Goal: Information Seeking & Learning: Learn about a topic

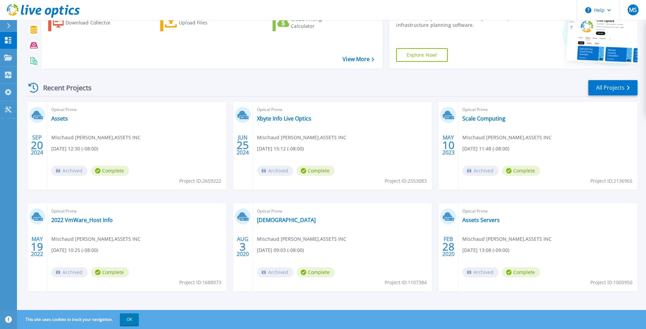
scroll to position [47, 0]
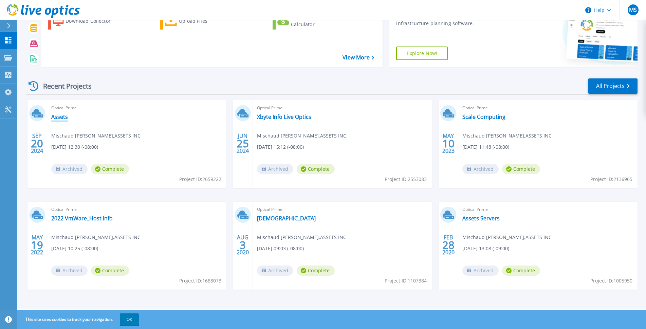
click at [57, 116] on link "Assets" at bounding box center [59, 116] width 17 height 7
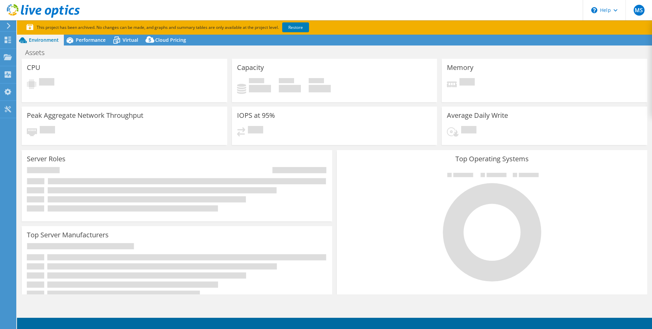
select select "USD"
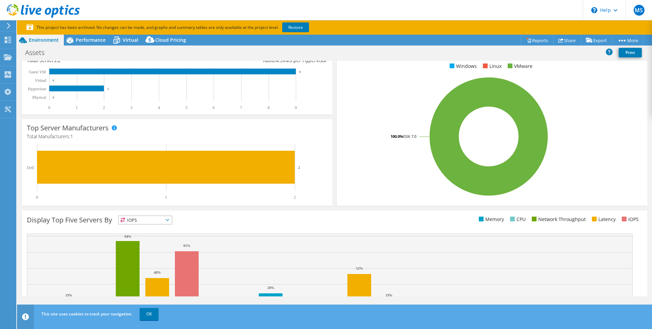
scroll to position [58, 0]
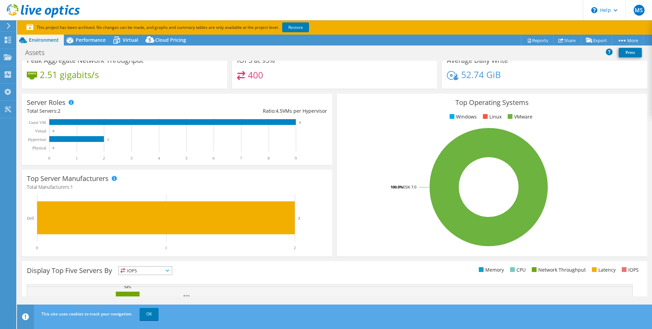
click at [75, 145] on rect at bounding box center [174, 139] width 294 height 42
click at [81, 134] on rect at bounding box center [174, 139] width 294 height 42
click at [80, 125] on rect at bounding box center [174, 139] width 294 height 42
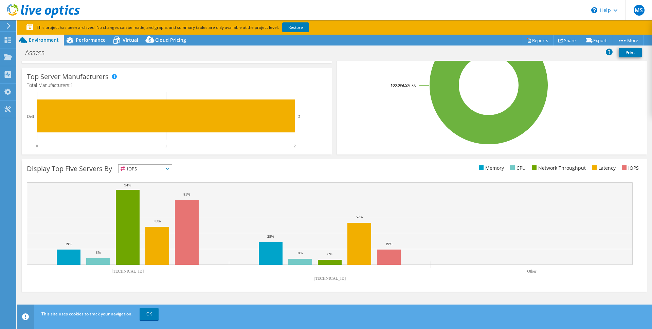
scroll to position [0, 0]
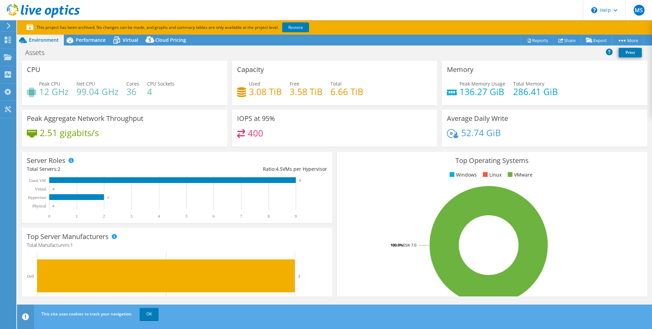
click at [89, 192] on rect at bounding box center [174, 197] width 294 height 42
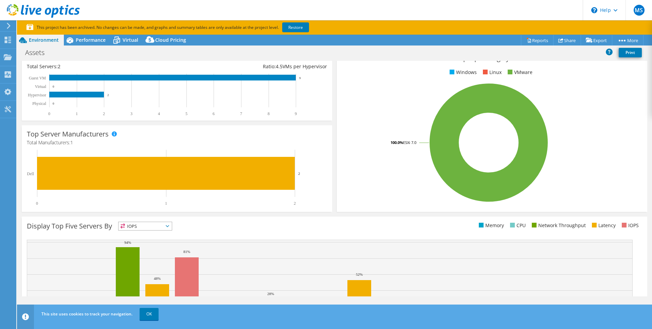
scroll to position [58, 0]
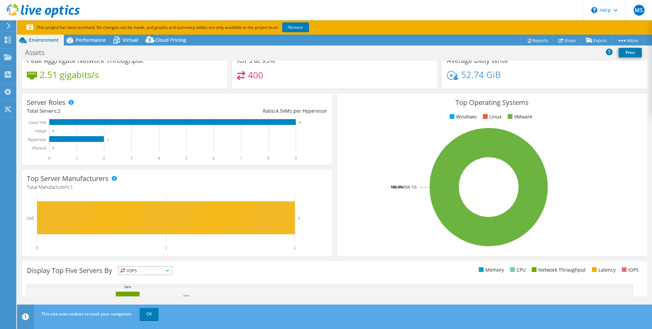
click at [88, 211] on rect at bounding box center [166, 217] width 258 height 33
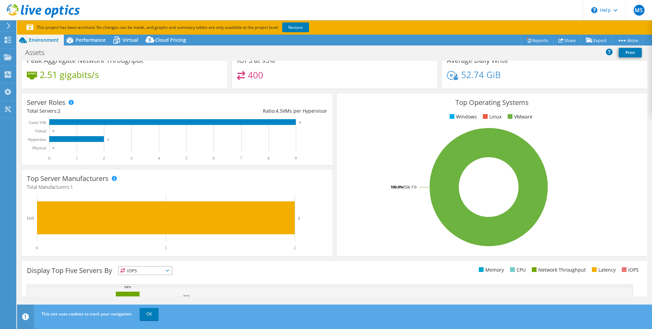
click at [80, 183] on div "Top Server Manufacturers Manufacturers are shown for physical servers and hyper…" at bounding box center [177, 213] width 310 height 87
click at [113, 179] on span at bounding box center [114, 178] width 5 height 5
click at [67, 139] on rect at bounding box center [76, 139] width 55 height 6
click at [61, 121] on rect at bounding box center [172, 122] width 246 height 6
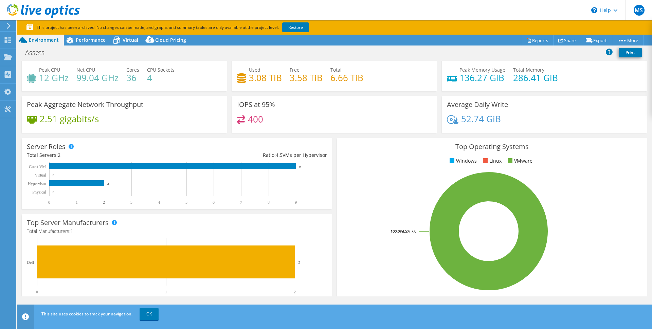
scroll to position [0, 0]
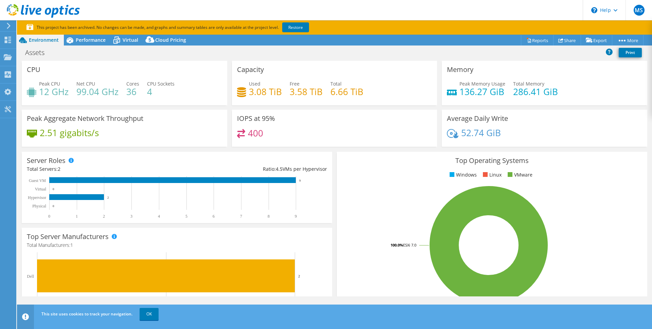
click at [468, 134] on h4 "52.74 GiB" at bounding box center [481, 132] width 40 height 7
click at [466, 122] on h3 "Average Daily Write" at bounding box center [477, 118] width 61 height 7
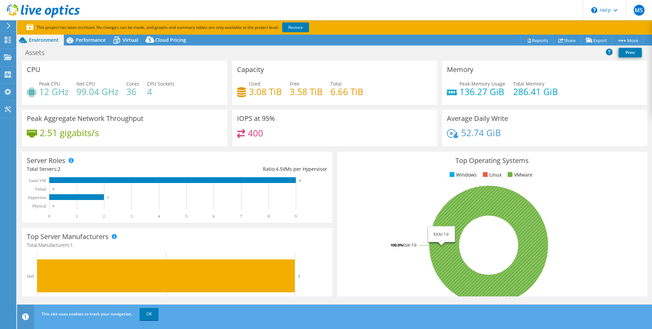
click at [490, 204] on icon at bounding box center [488, 245] width 119 height 119
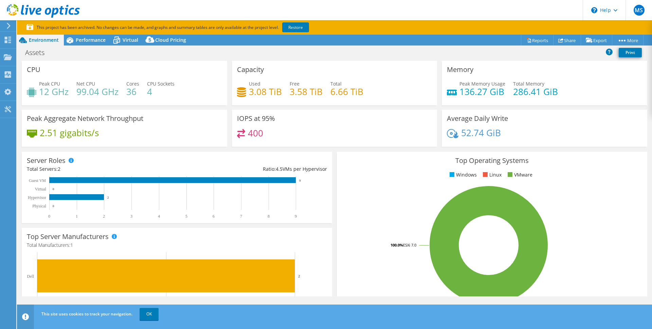
click at [485, 174] on li "Linux" at bounding box center [491, 174] width 20 height 7
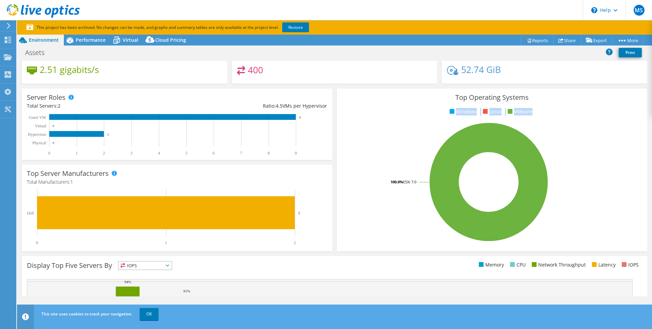
scroll to position [102, 0]
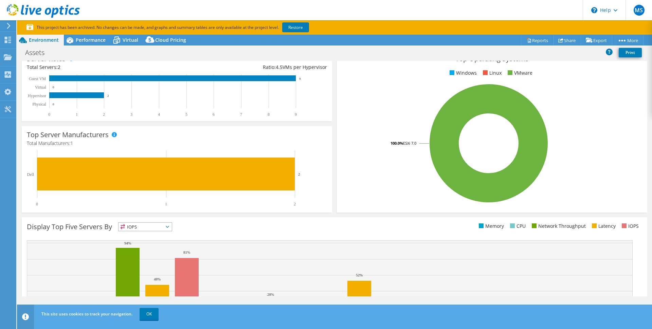
click at [630, 226] on li "IOPS" at bounding box center [629, 225] width 19 height 7
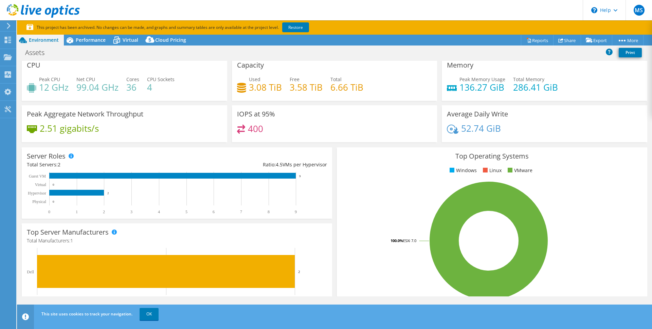
scroll to position [0, 0]
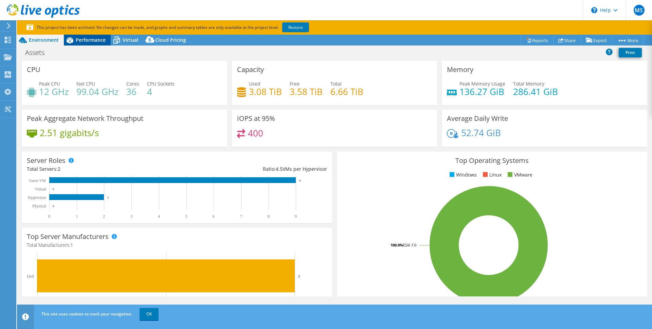
click at [98, 39] on span "Performance" at bounding box center [91, 40] width 30 height 6
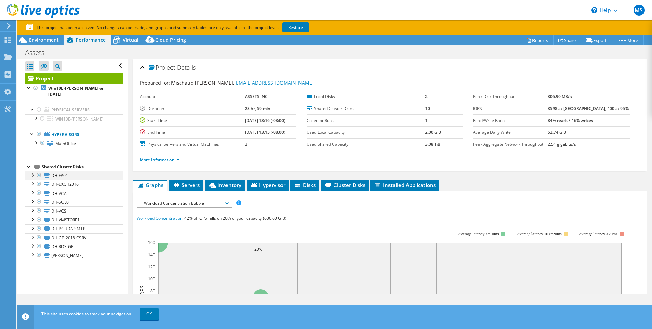
click at [33, 171] on div at bounding box center [32, 174] width 7 height 7
click at [34, 180] on div at bounding box center [32, 183] width 7 height 7
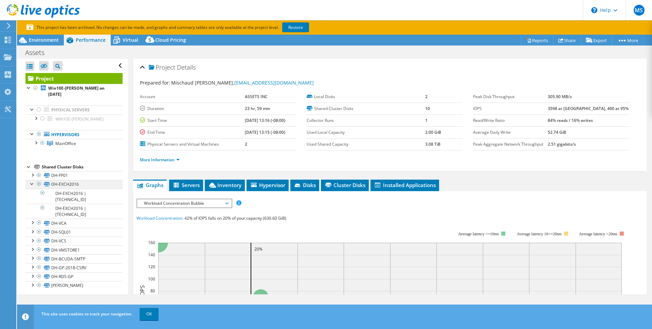
click at [34, 180] on div at bounding box center [32, 183] width 7 height 7
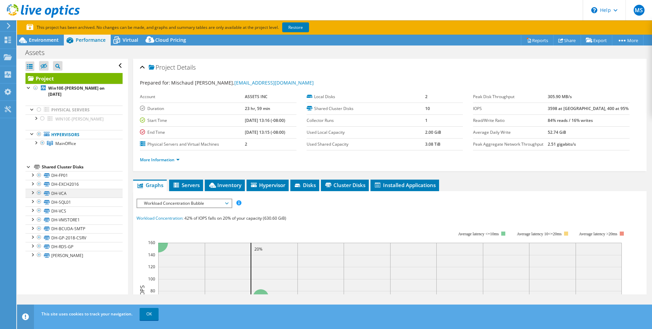
click at [34, 189] on div at bounding box center [32, 192] width 7 height 7
click at [33, 189] on div at bounding box center [32, 192] width 7 height 7
click at [32, 216] on div at bounding box center [32, 219] width 7 height 7
click at [33, 224] on div at bounding box center [32, 227] width 7 height 7
